Goal: Check status: Check status

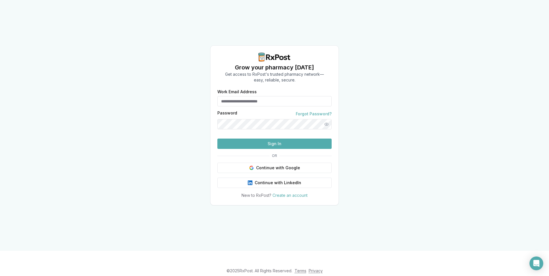
type input "**********"
click at [284, 149] on button "Sign In" at bounding box center [274, 144] width 114 height 10
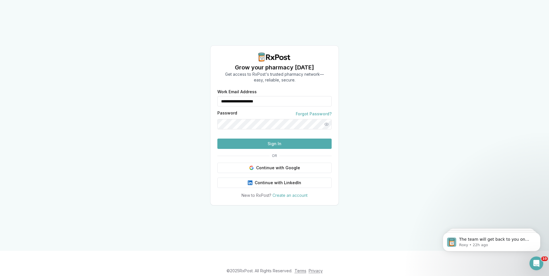
click at [264, 149] on button "Sign In" at bounding box center [274, 144] width 114 height 10
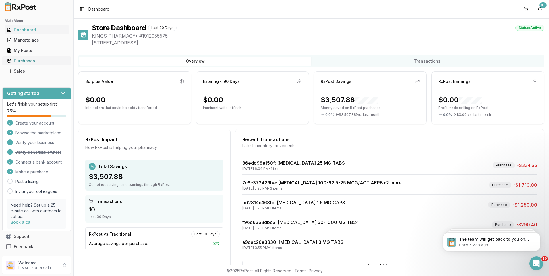
click at [31, 59] on div "Purchases" at bounding box center [36, 61] width 59 height 6
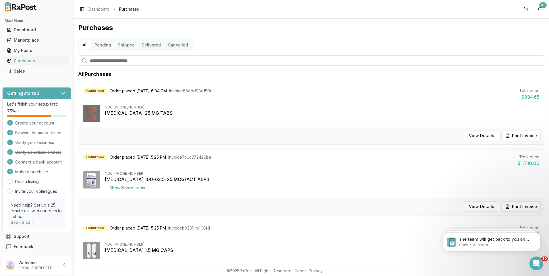
click at [156, 179] on div "[MEDICAL_DATA] 100-62.5-25 MCG/ACT AEPB" at bounding box center [322, 179] width 434 height 7
click at [479, 205] on button "View Details" at bounding box center [481, 206] width 35 height 10
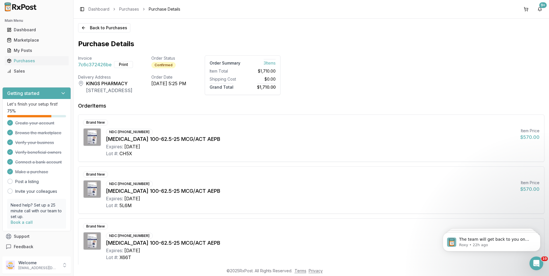
scroll to position [17, 0]
